Goal: Task Accomplishment & Management: Use online tool/utility

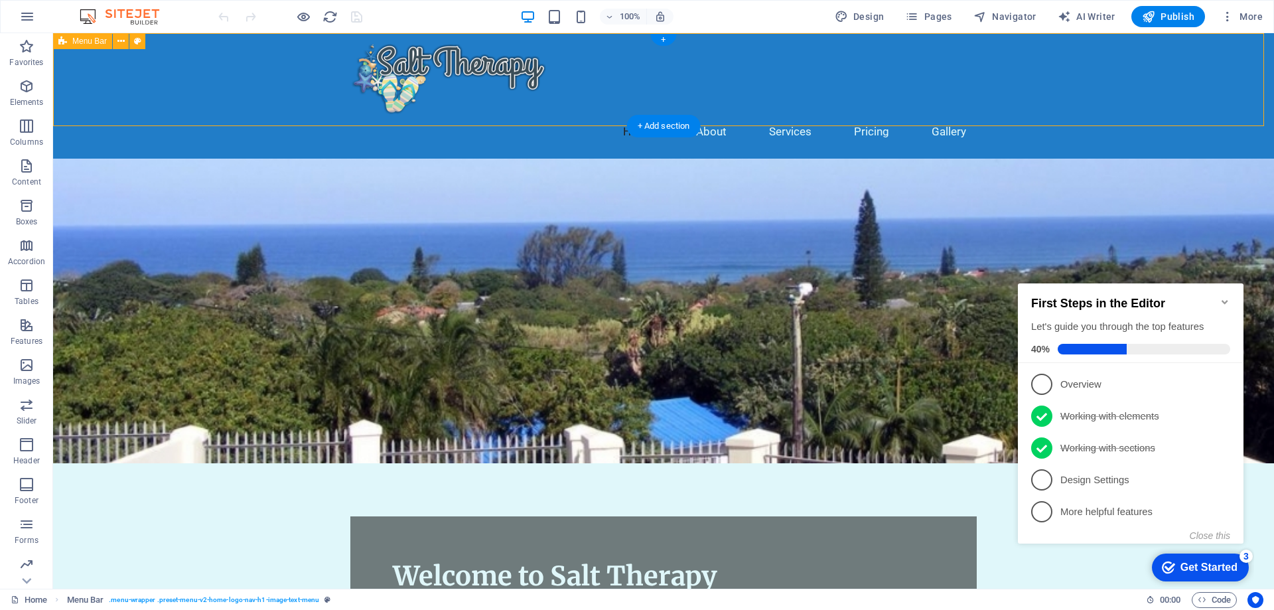
click at [179, 77] on div "Home About Services Pricing Gallery" at bounding box center [663, 95] width 1221 height 125
select select "header"
select select "rem"
select select "preset-menu-v2-home-logo-nav-h1-image-text-menu"
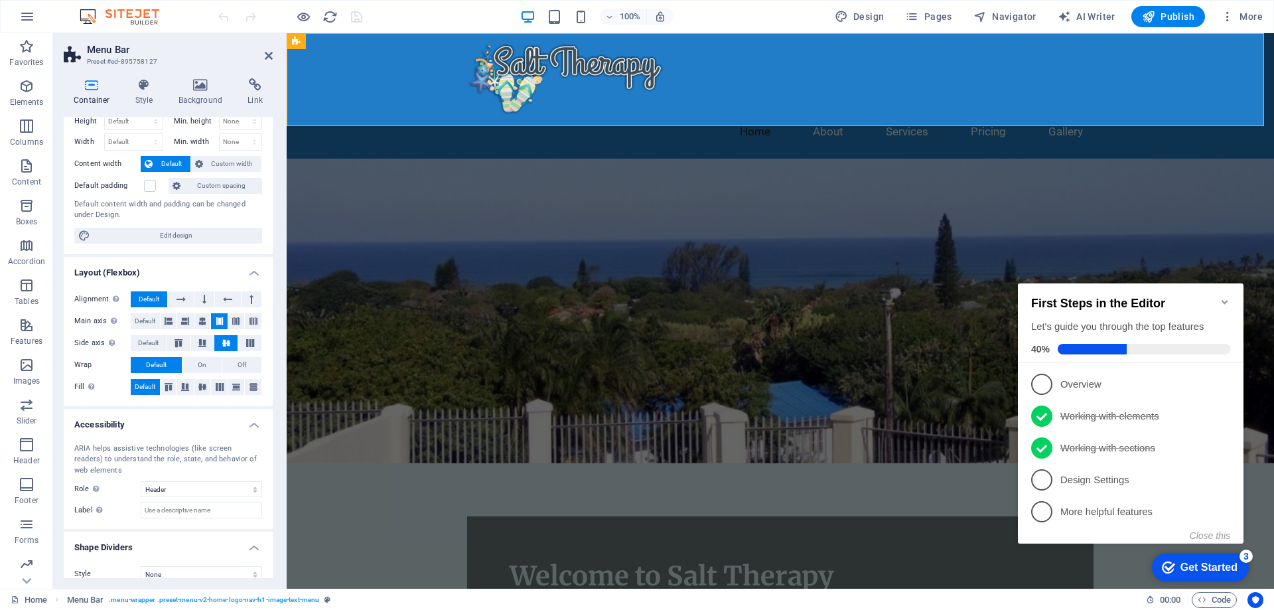
scroll to position [53, 0]
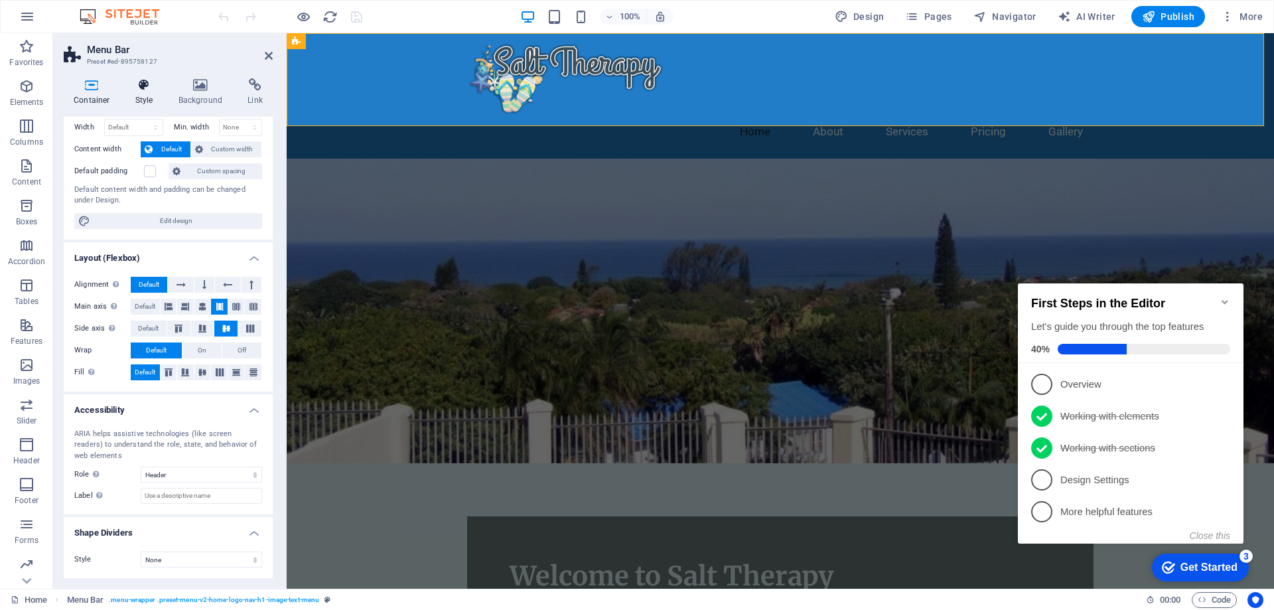
click at [143, 87] on icon at bounding box center [144, 84] width 38 height 13
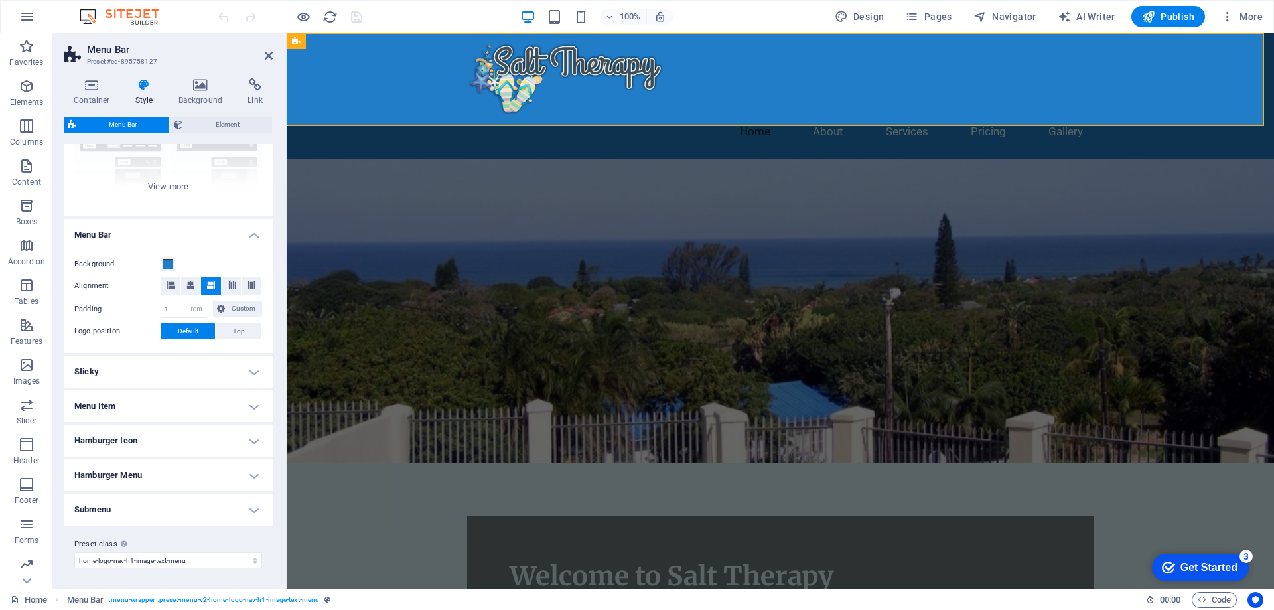
scroll to position [151, 0]
click at [155, 437] on h4 "Hamburger Icon" at bounding box center [168, 440] width 209 height 32
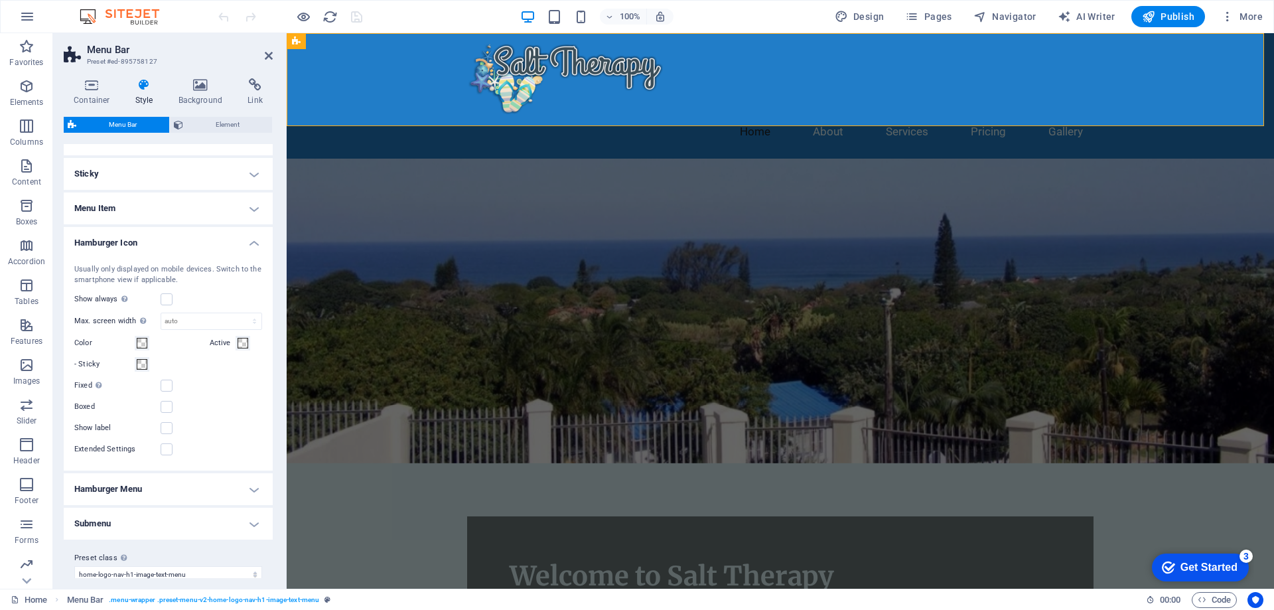
scroll to position [363, 0]
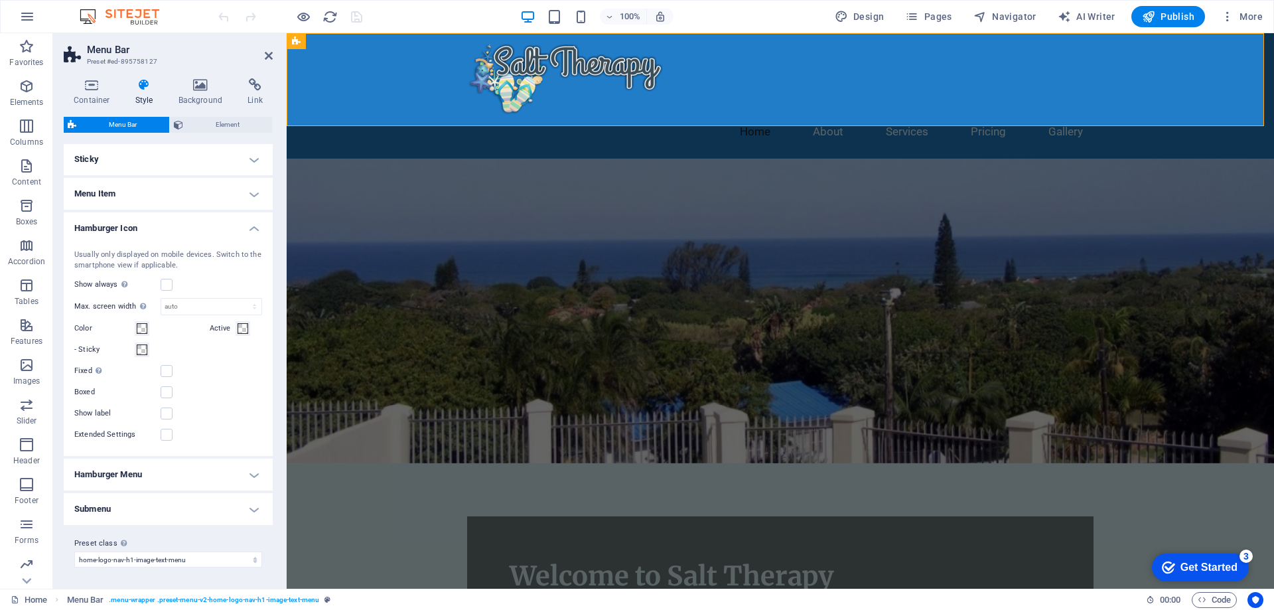
click at [137, 502] on h4 "Submenu" at bounding box center [168, 509] width 209 height 32
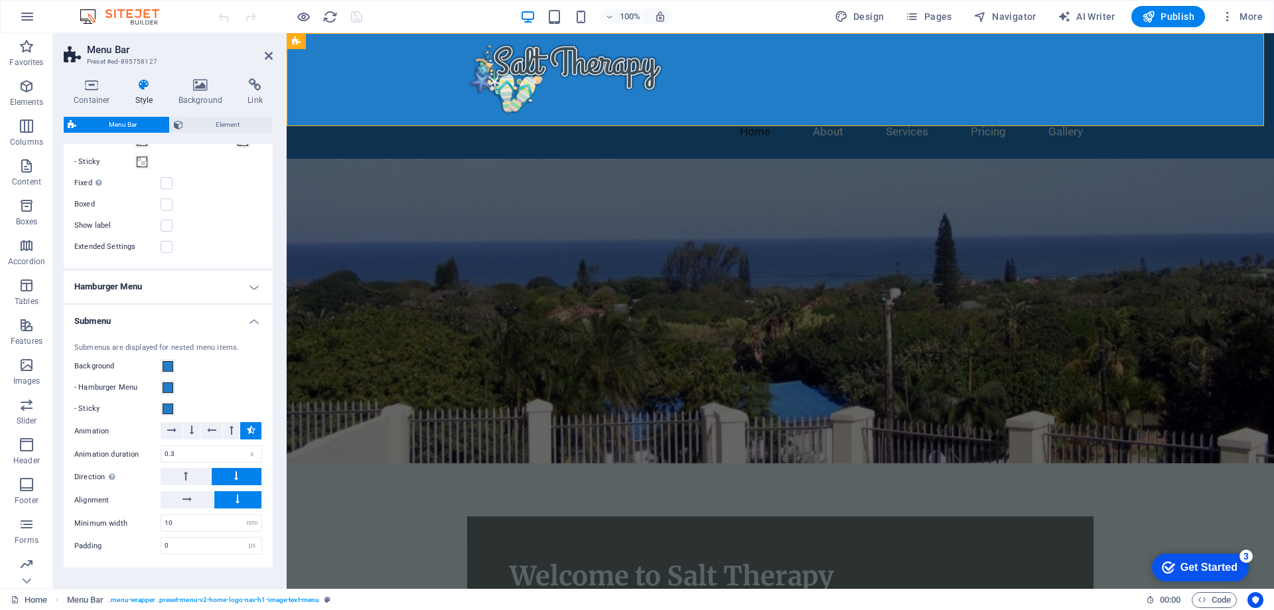
scroll to position [593, 0]
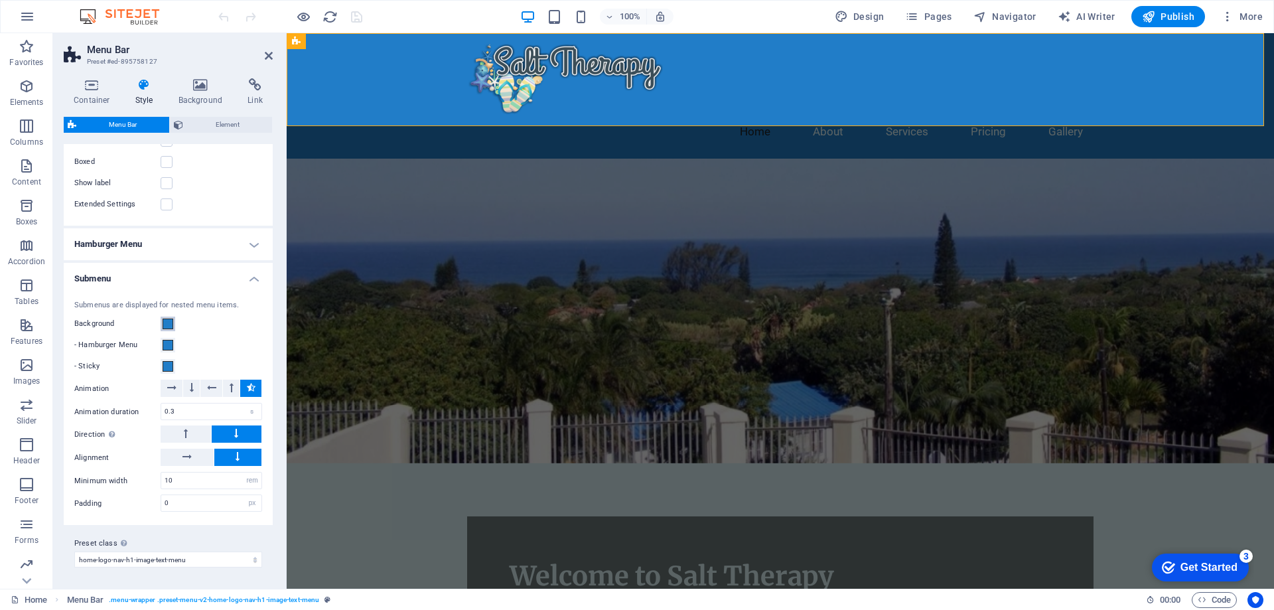
click at [163, 318] on button "Background" at bounding box center [168, 324] width 15 height 15
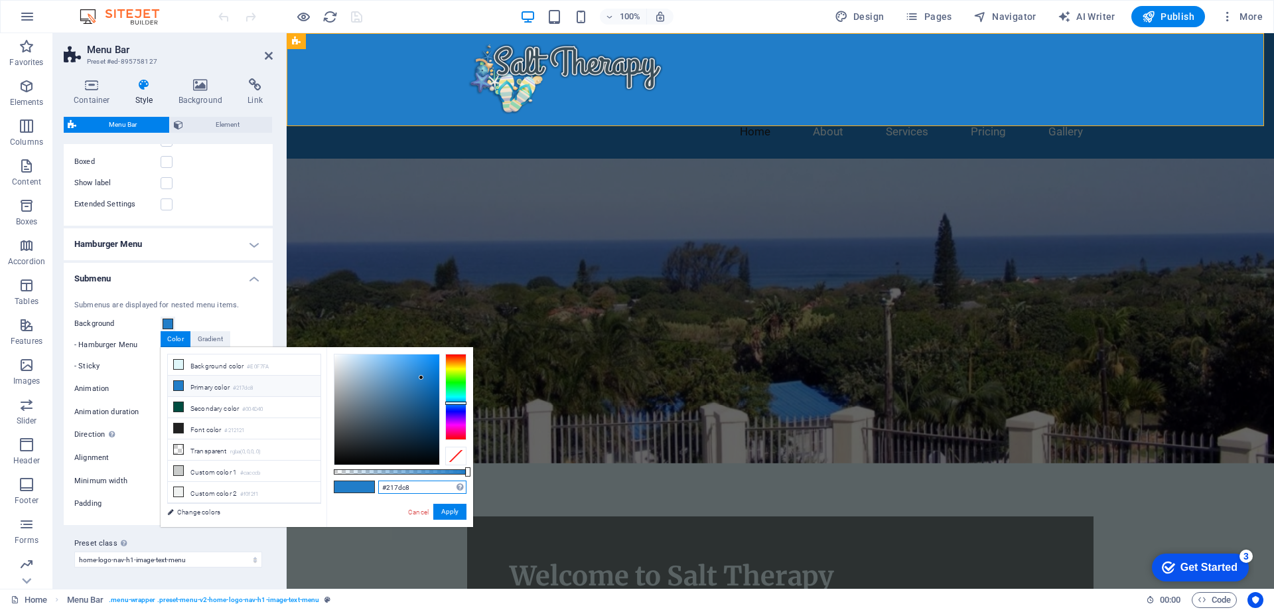
drag, startPoint x: 398, startPoint y: 484, endPoint x: 329, endPoint y: 479, distance: 69.2
click at [329, 479] on div "#217dc8 Supported formats #0852ed rgb(8, 82, 237) rgba(8, 82, 237, 90%) hsv(221…" at bounding box center [400, 533] width 147 height 372
